Goal: Communication & Community: Answer question/provide support

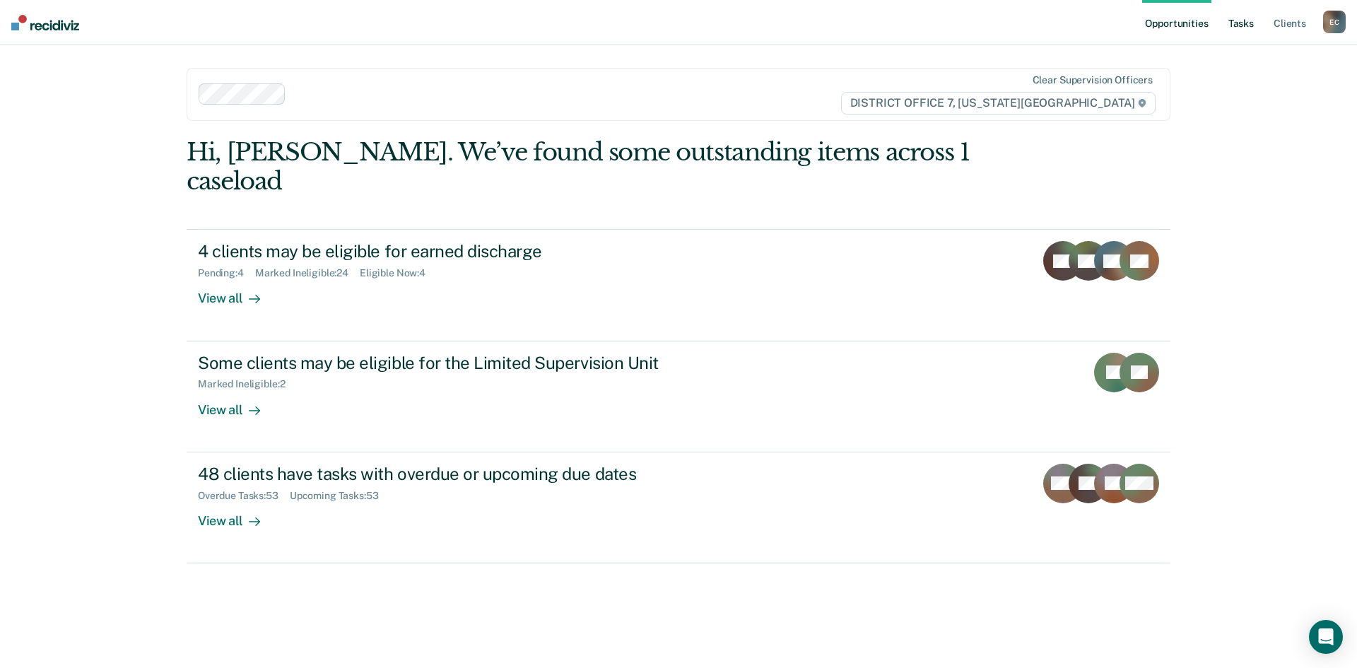
click at [1234, 30] on link "Tasks" at bounding box center [1240, 22] width 31 height 45
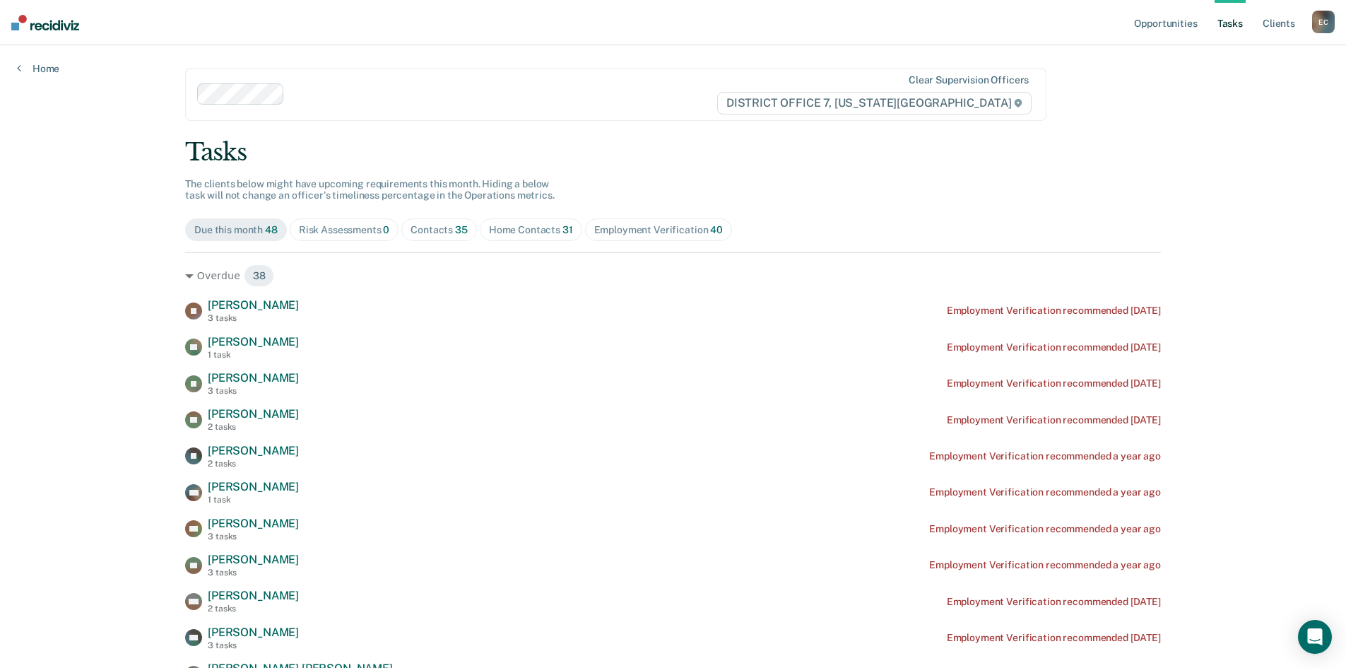
click at [439, 232] on div "Contacts 35" at bounding box center [439, 230] width 57 height 12
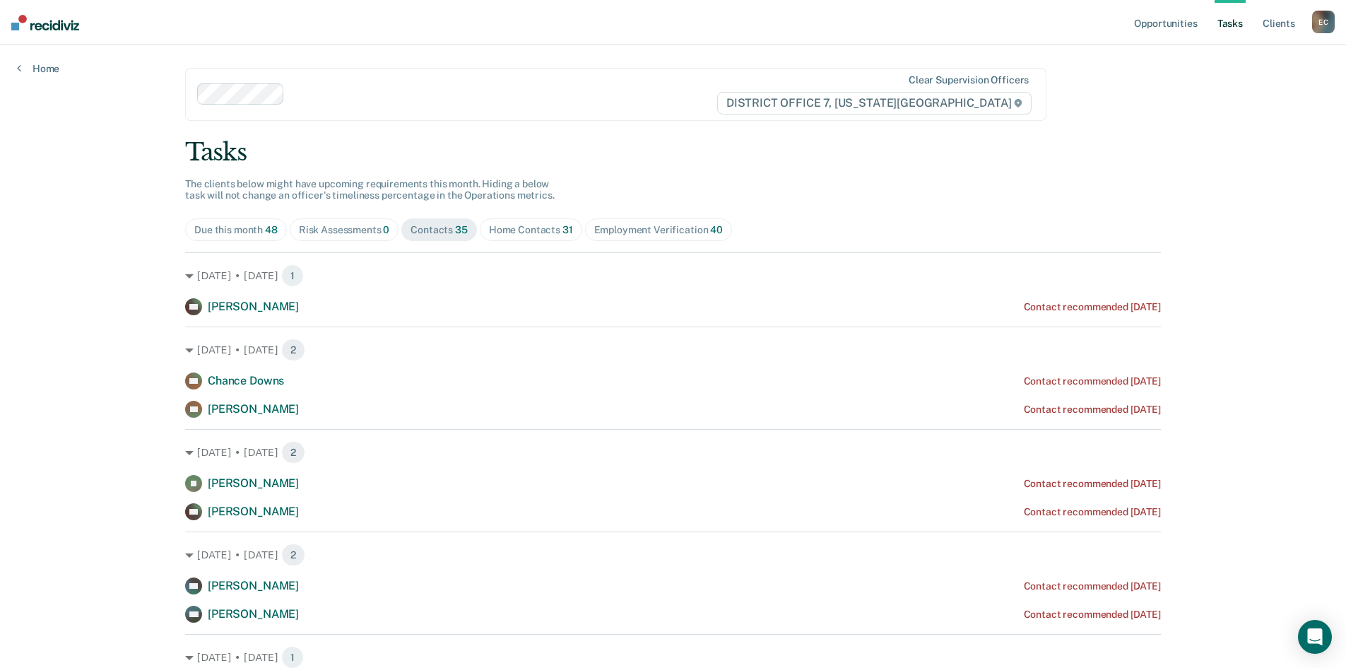
click at [485, 239] on span "Home Contacts 31" at bounding box center [531, 229] width 102 height 23
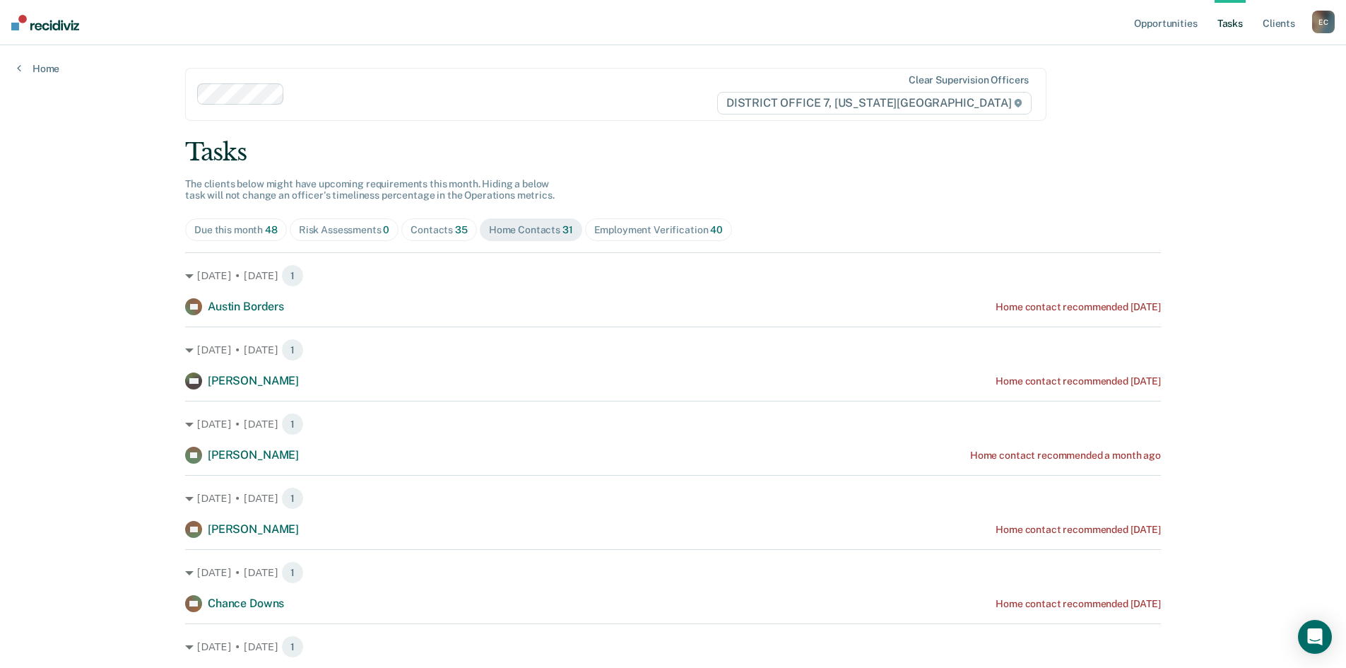
click at [417, 230] on div "Contacts 35" at bounding box center [439, 230] width 57 height 12
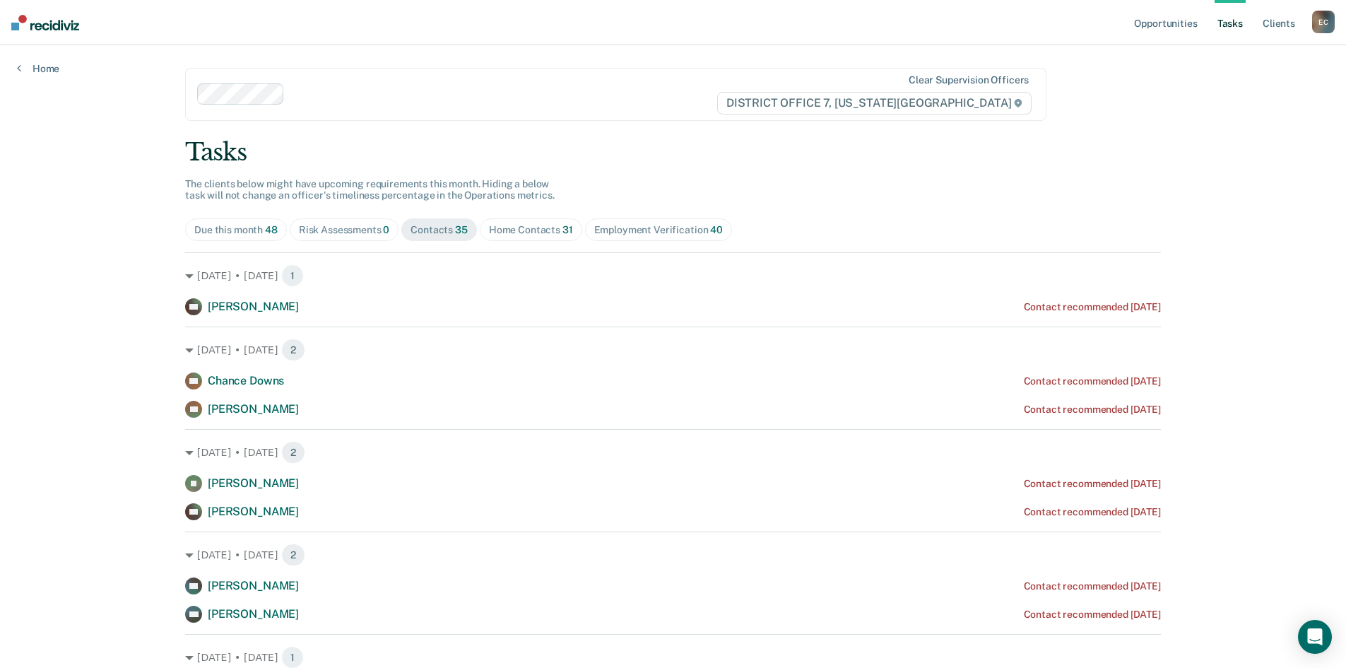
click at [512, 236] on span "Home Contacts 31" at bounding box center [531, 229] width 102 height 23
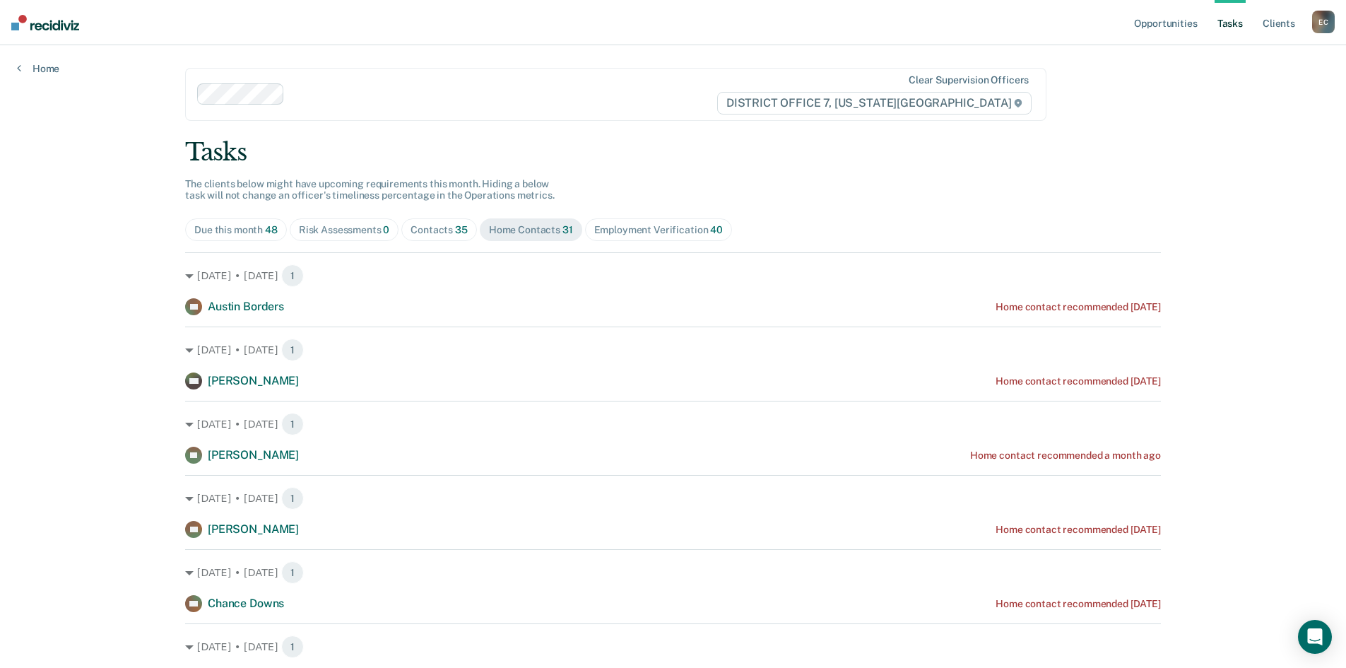
click at [449, 240] on span "Contacts 35" at bounding box center [439, 229] width 76 height 23
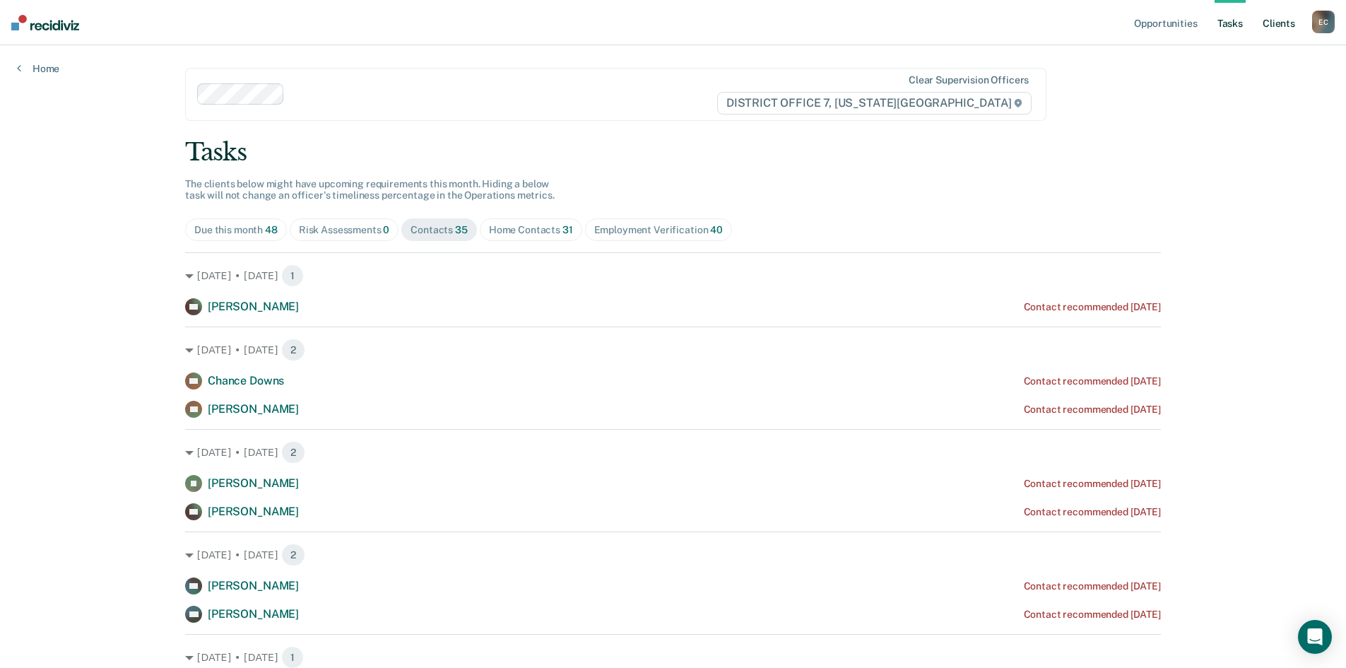
click at [1270, 30] on link "Client s" at bounding box center [1279, 22] width 38 height 45
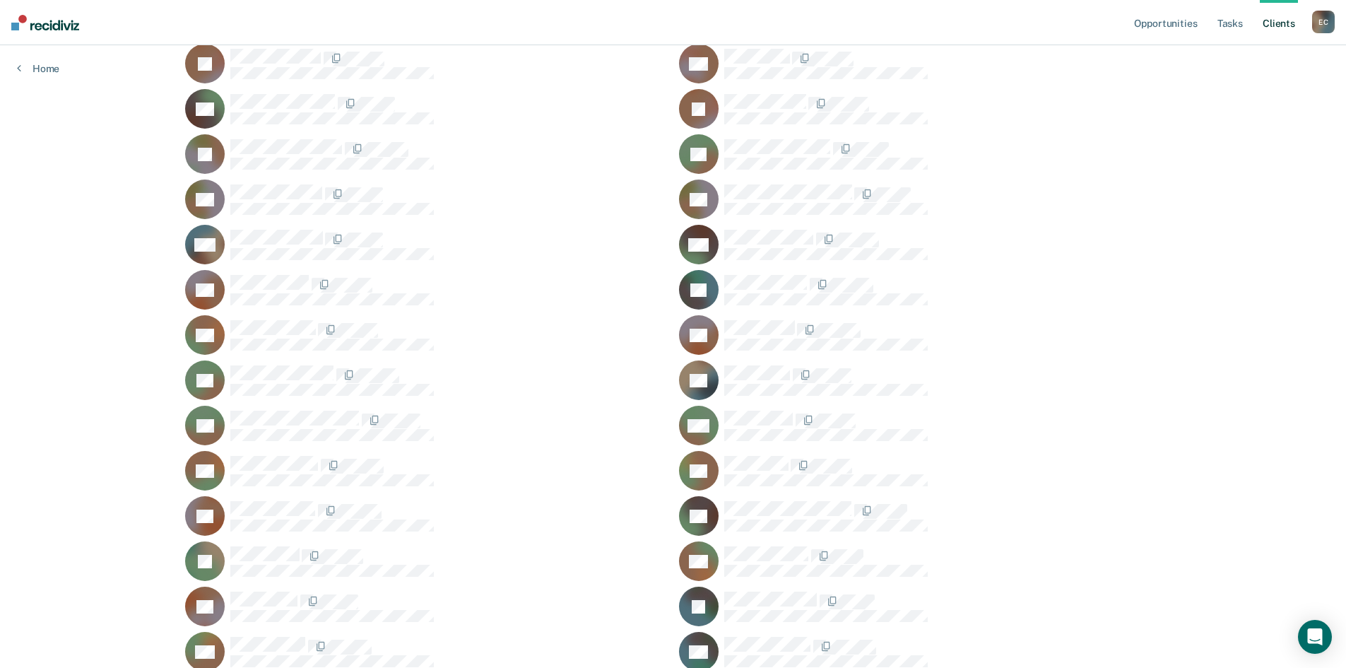
scroll to position [212, 0]
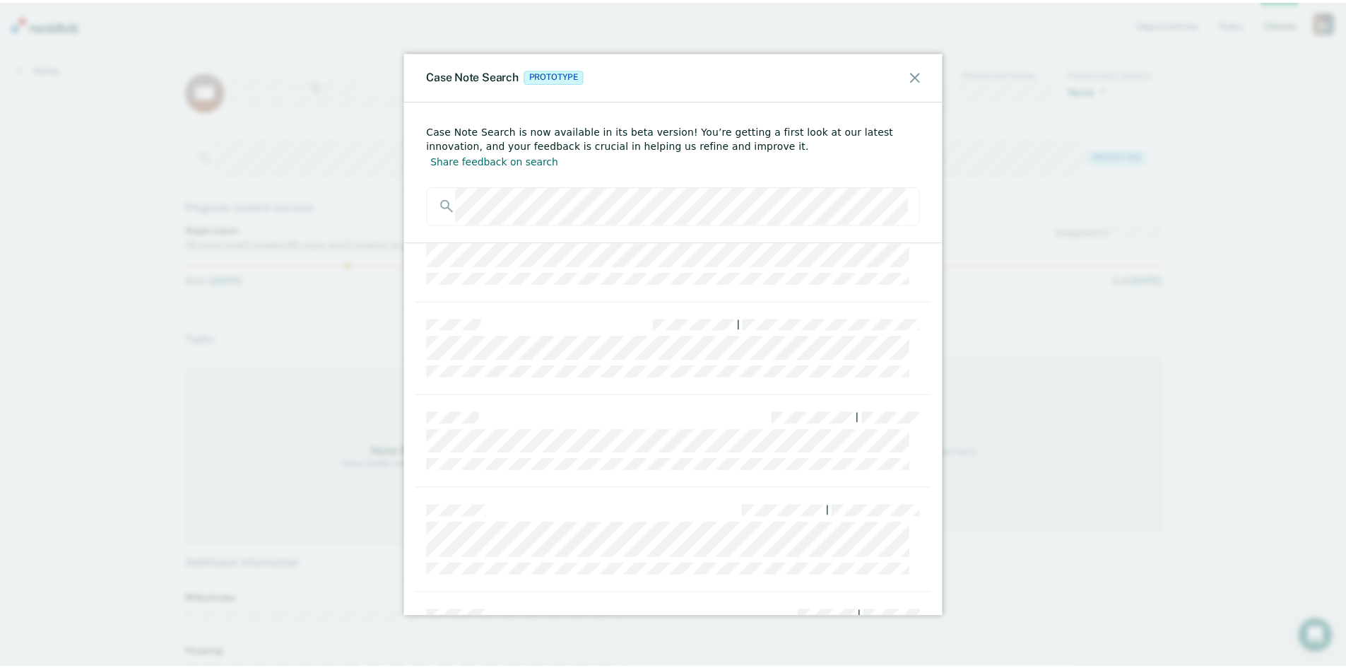
scroll to position [811, 0]
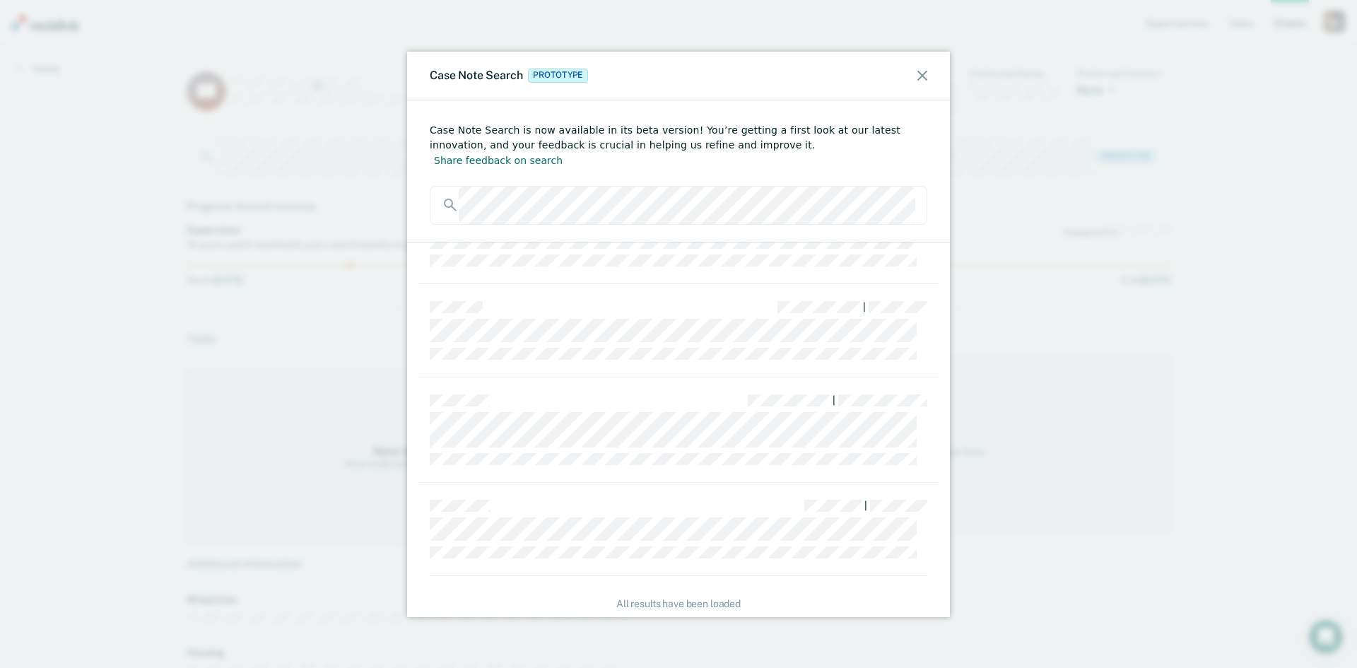
click at [927, 76] on div "Case Note Search Prototype" at bounding box center [678, 76] width 543 height 49
click at [914, 84] on div "Case Note Search Prototype" at bounding box center [678, 76] width 543 height 49
click at [921, 79] on icon at bounding box center [922, 76] width 10 height 10
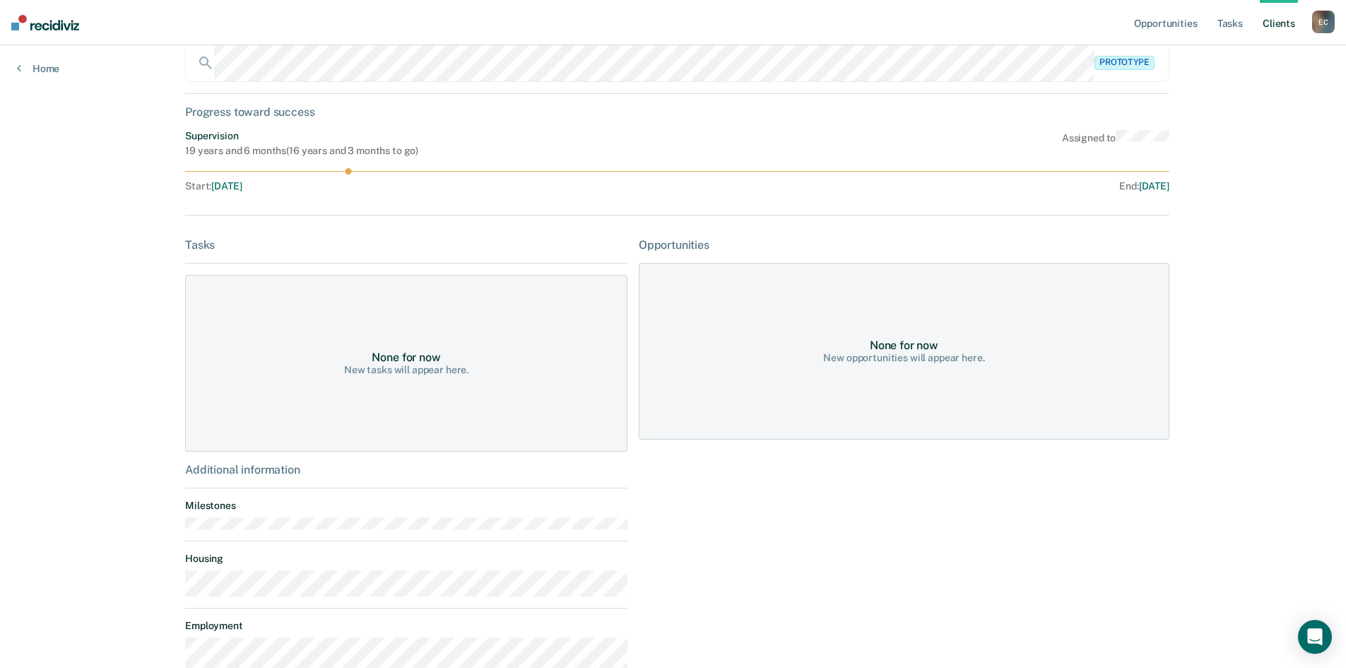
scroll to position [0, 0]
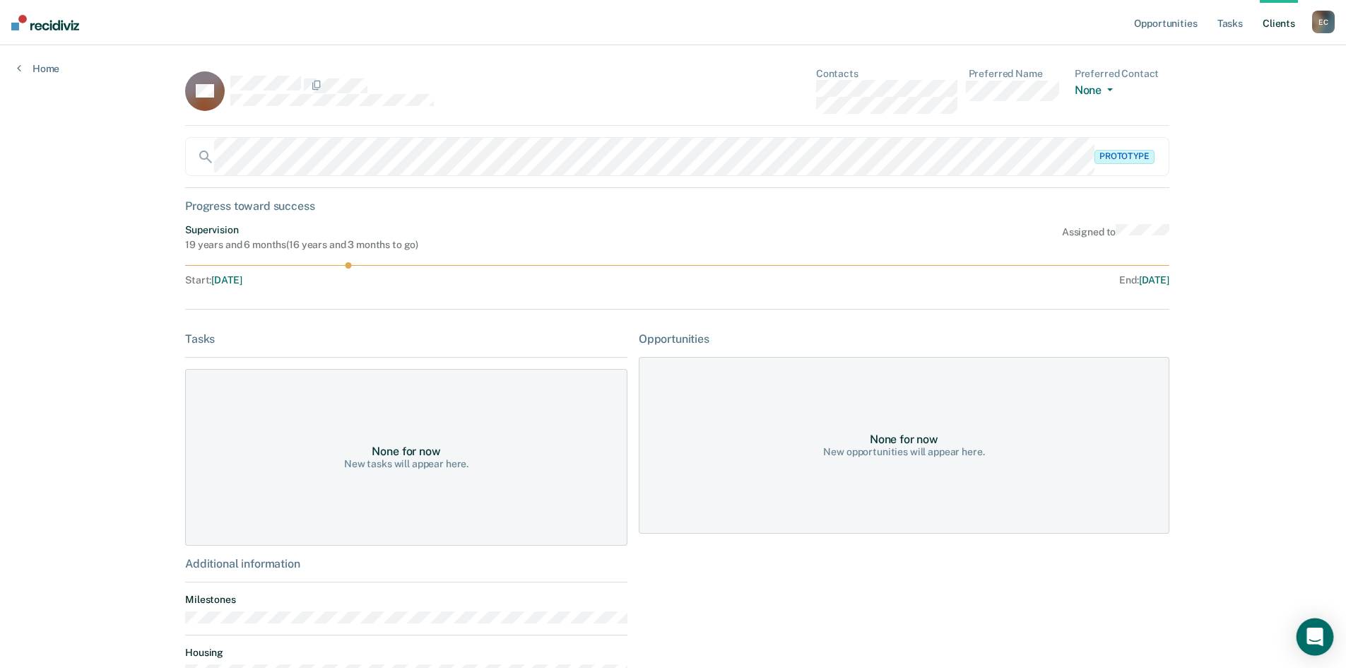
click at [1310, 637] on icon "Open Intercom Messenger" at bounding box center [1314, 636] width 16 height 18
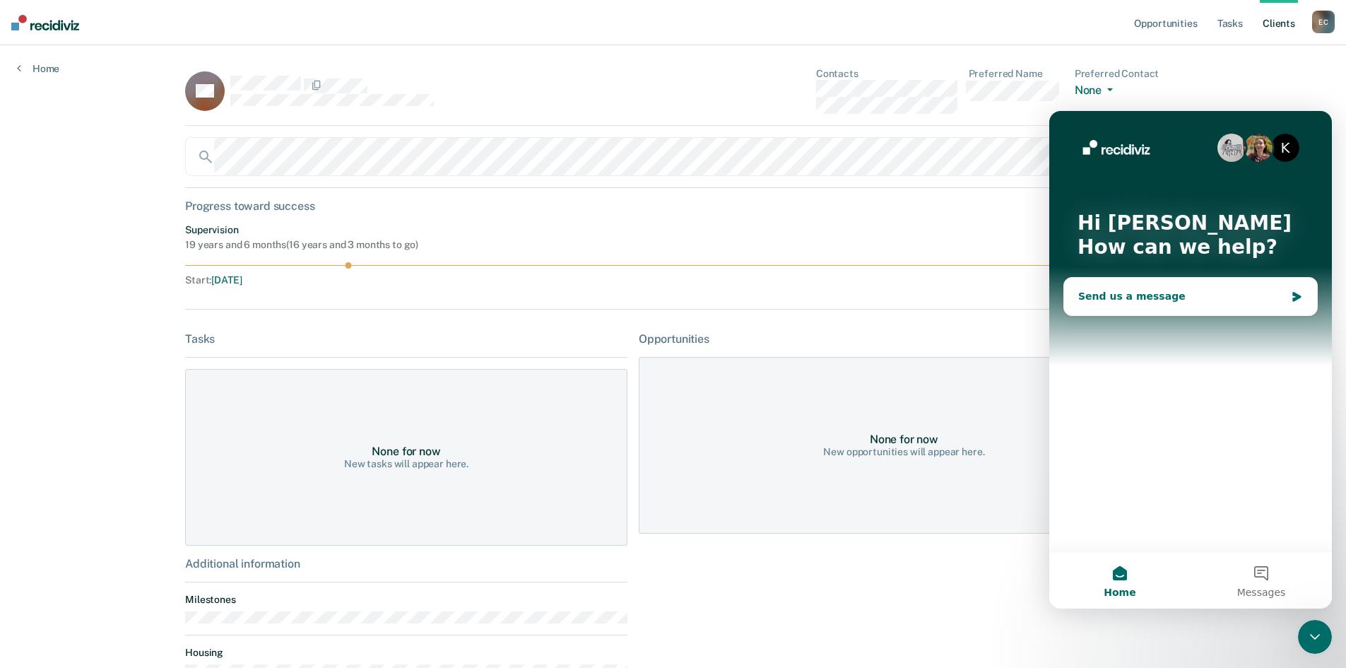
click at [1186, 291] on div "Send us a message" at bounding box center [1181, 296] width 207 height 15
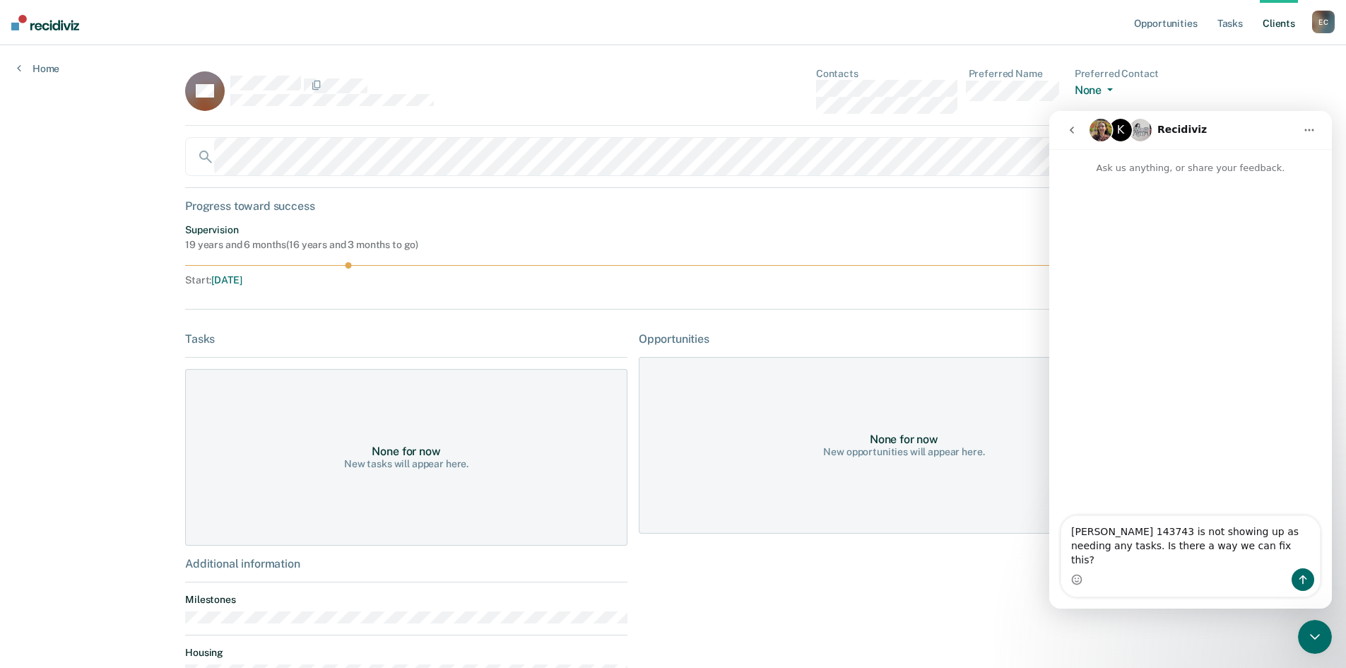
type textarea "[PERSON_NAME] 143743 is not showing up as needing any tasks. Is there a way we …"
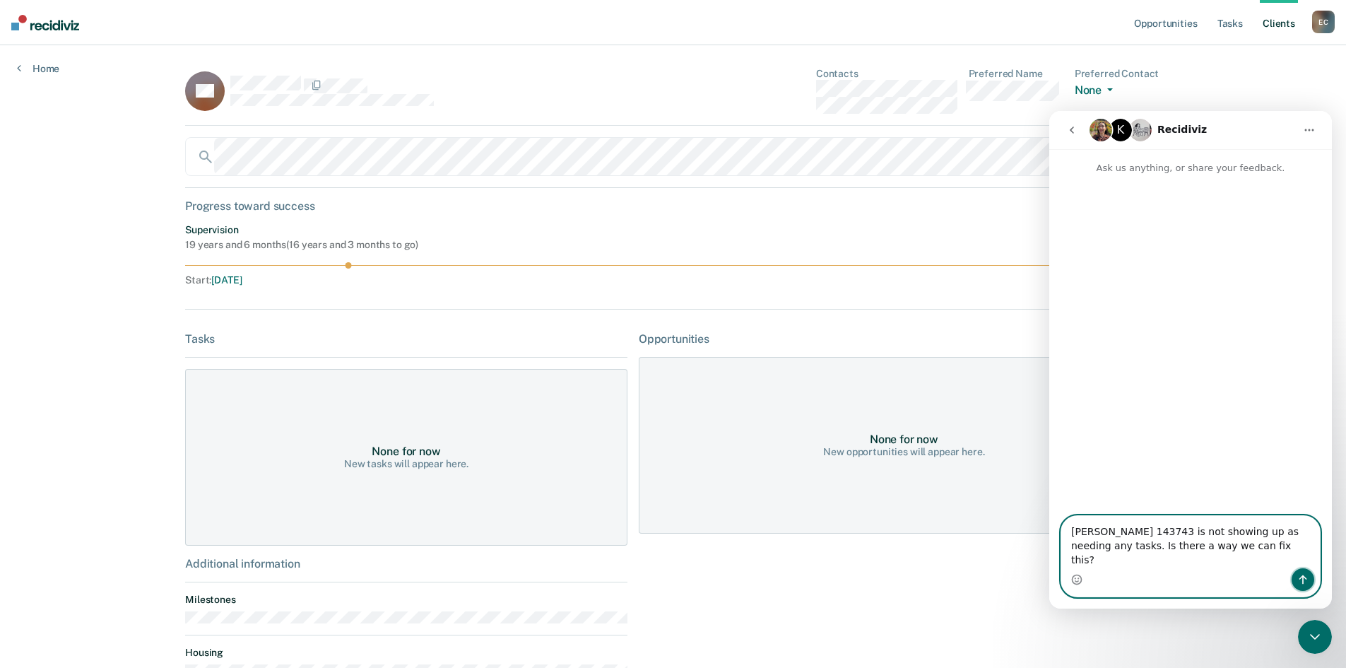
click at [1305, 577] on icon "Send a message…" at bounding box center [1302, 579] width 11 height 11
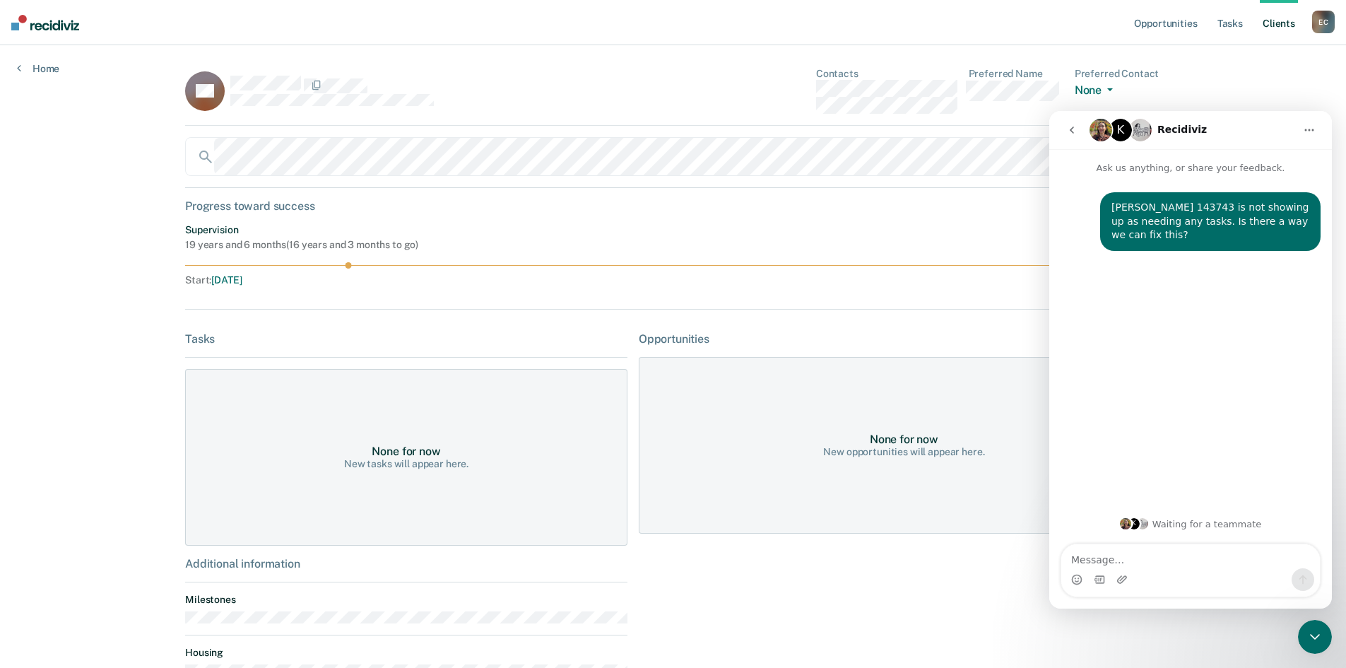
click at [979, 206] on div "Progress toward success" at bounding box center [677, 205] width 984 height 13
click at [1282, 61] on div "Opportunities Tasks Client s [PERSON_NAME] [PERSON_NAME] Profile How it works L…" at bounding box center [673, 427] width 1346 height 854
click at [1222, 30] on link "Tasks" at bounding box center [1230, 22] width 31 height 45
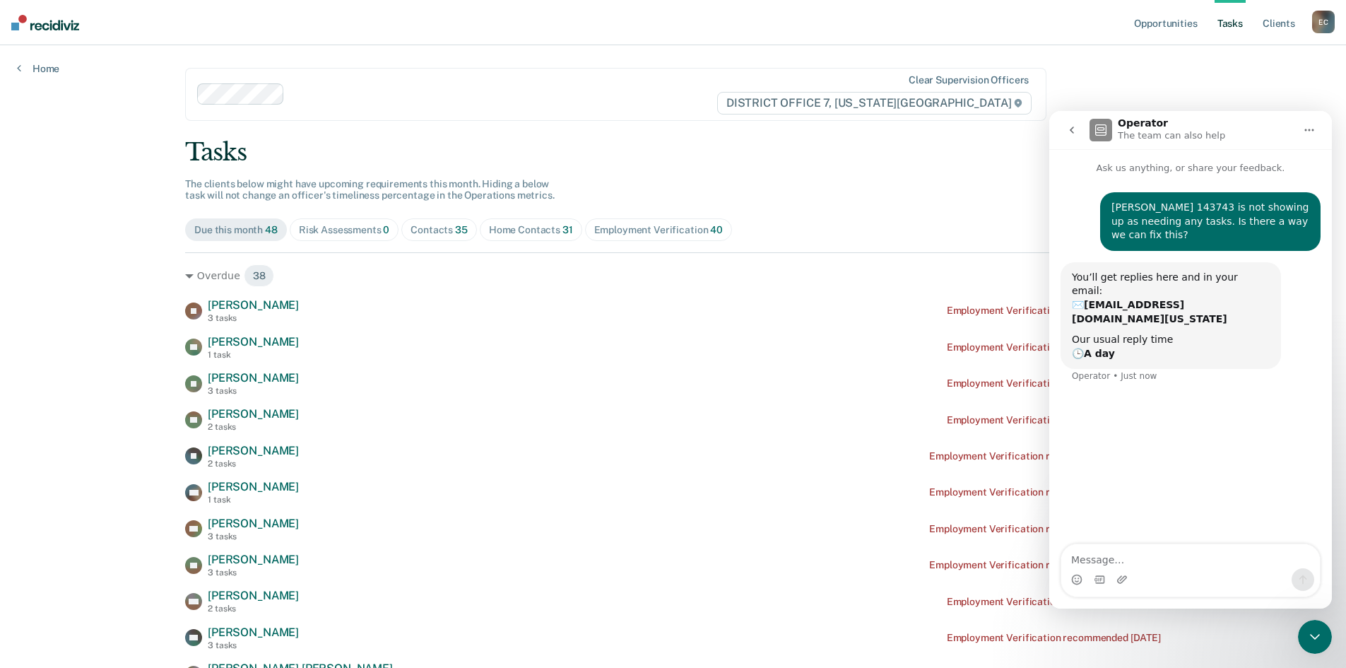
click at [492, 232] on div "Home Contacts 31" at bounding box center [531, 230] width 84 height 12
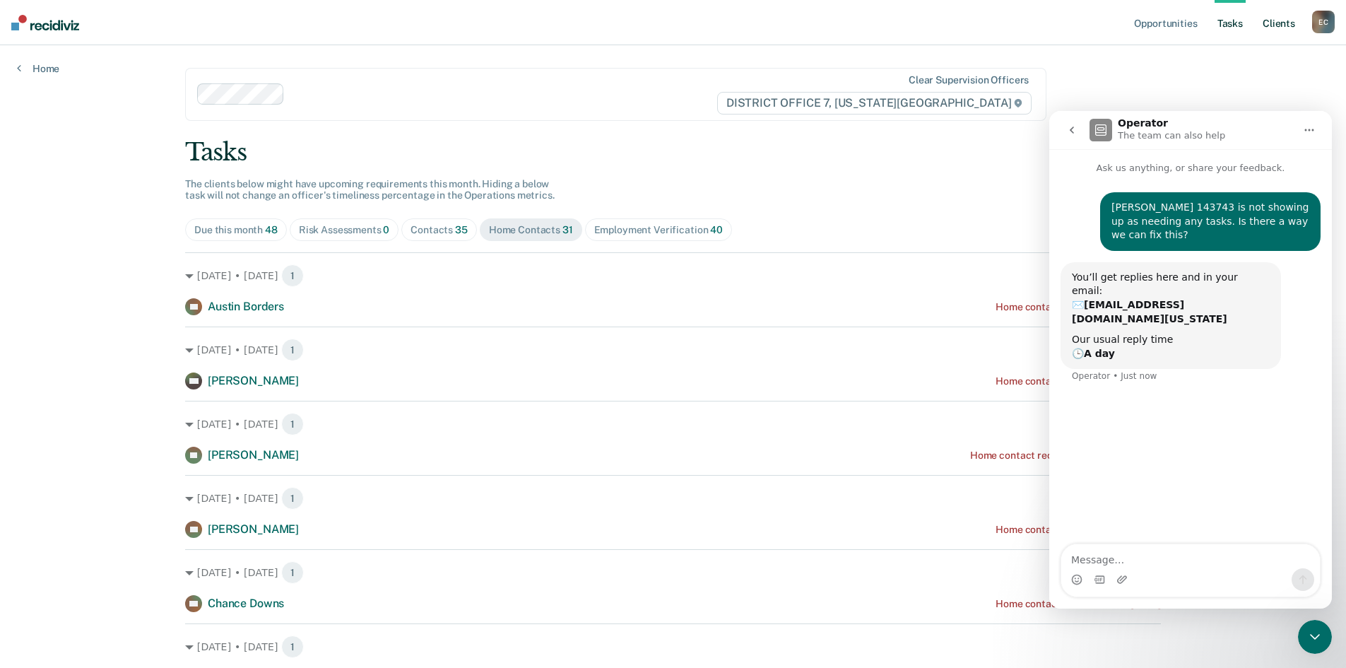
click at [1278, 28] on link "Client s" at bounding box center [1279, 22] width 38 height 45
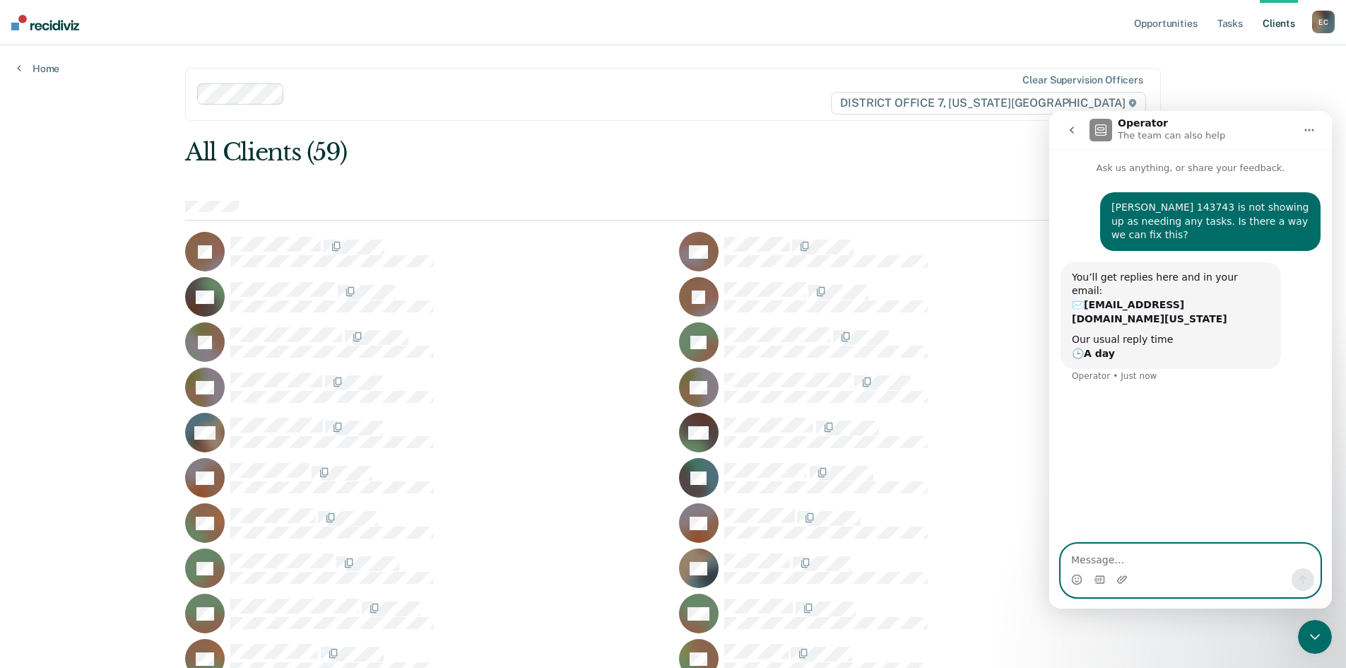
click at [1145, 559] on textarea "Message…" at bounding box center [1190, 556] width 259 height 24
type textarea "His supervision status is unknown as well."
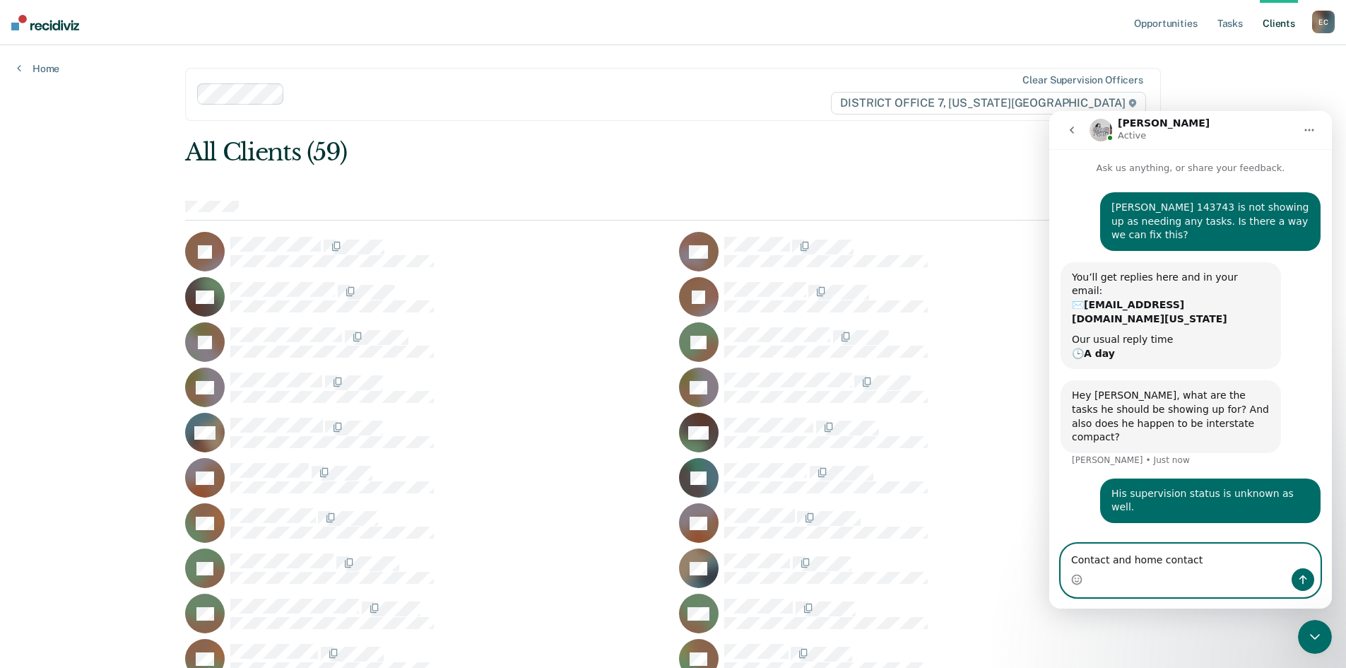
type textarea "Contact and home contacts"
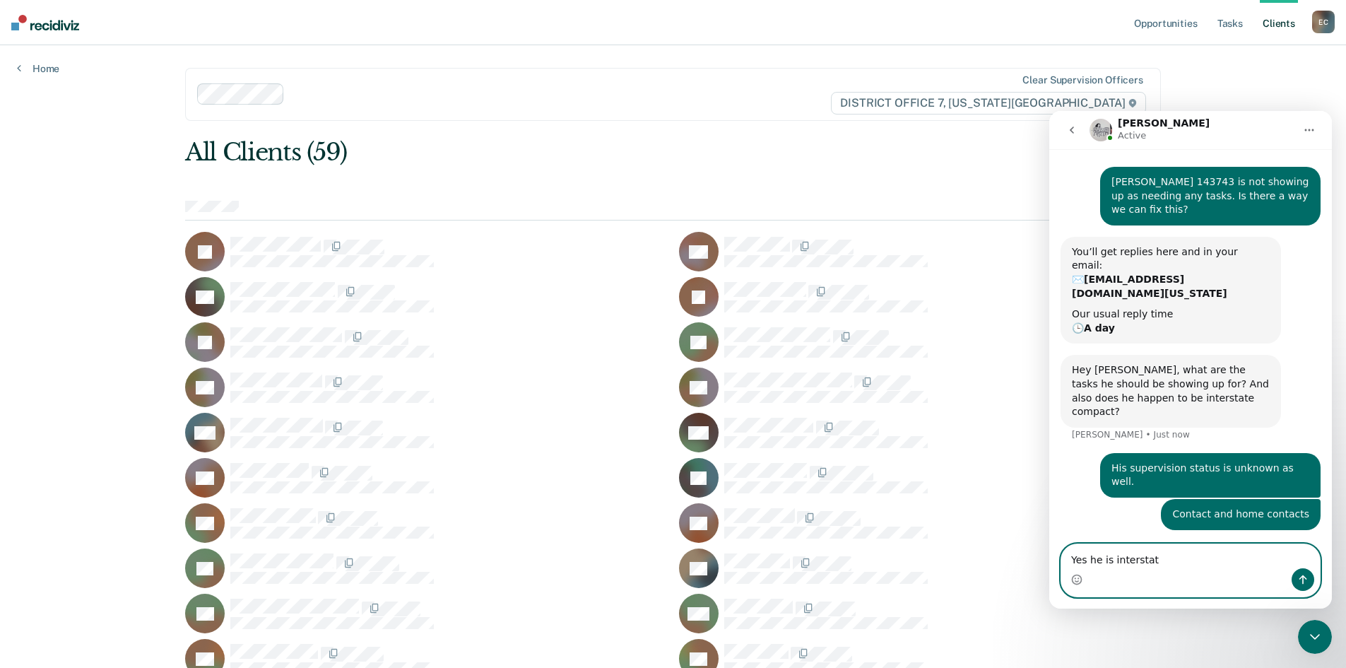
type textarea "Yes he is interstate"
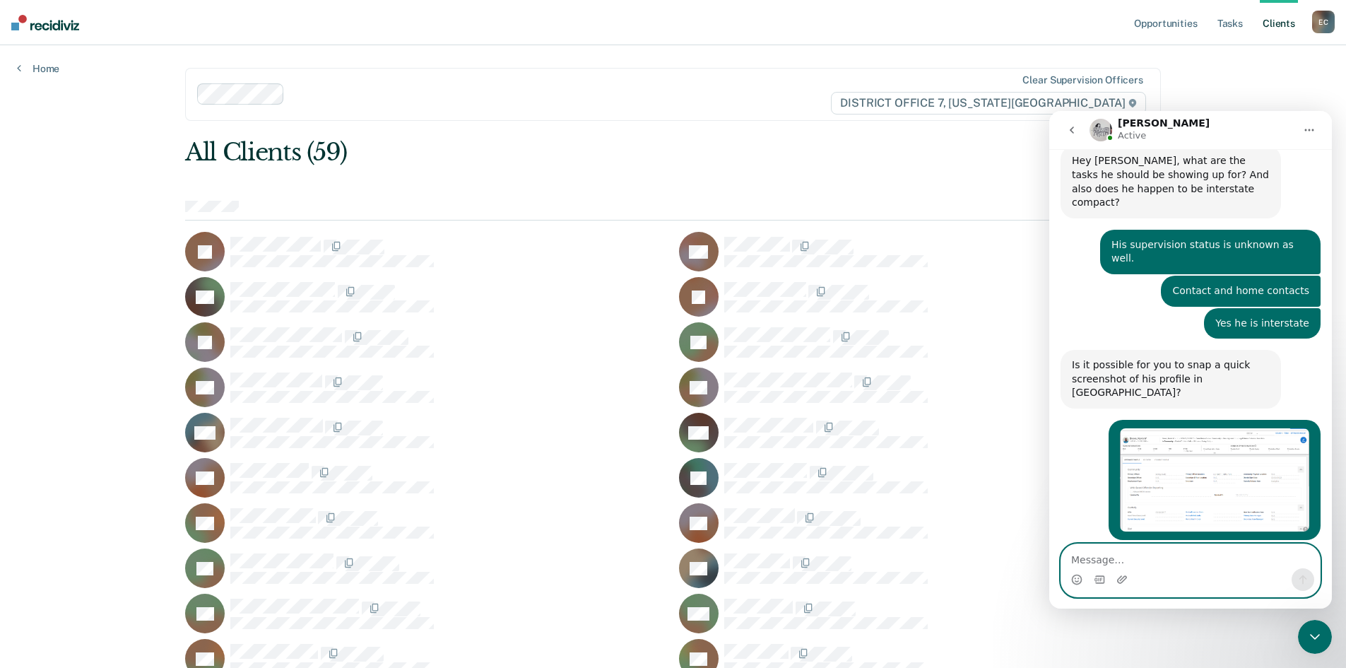
scroll to position [233, 0]
